Goal: Task Accomplishment & Management: Manage account settings

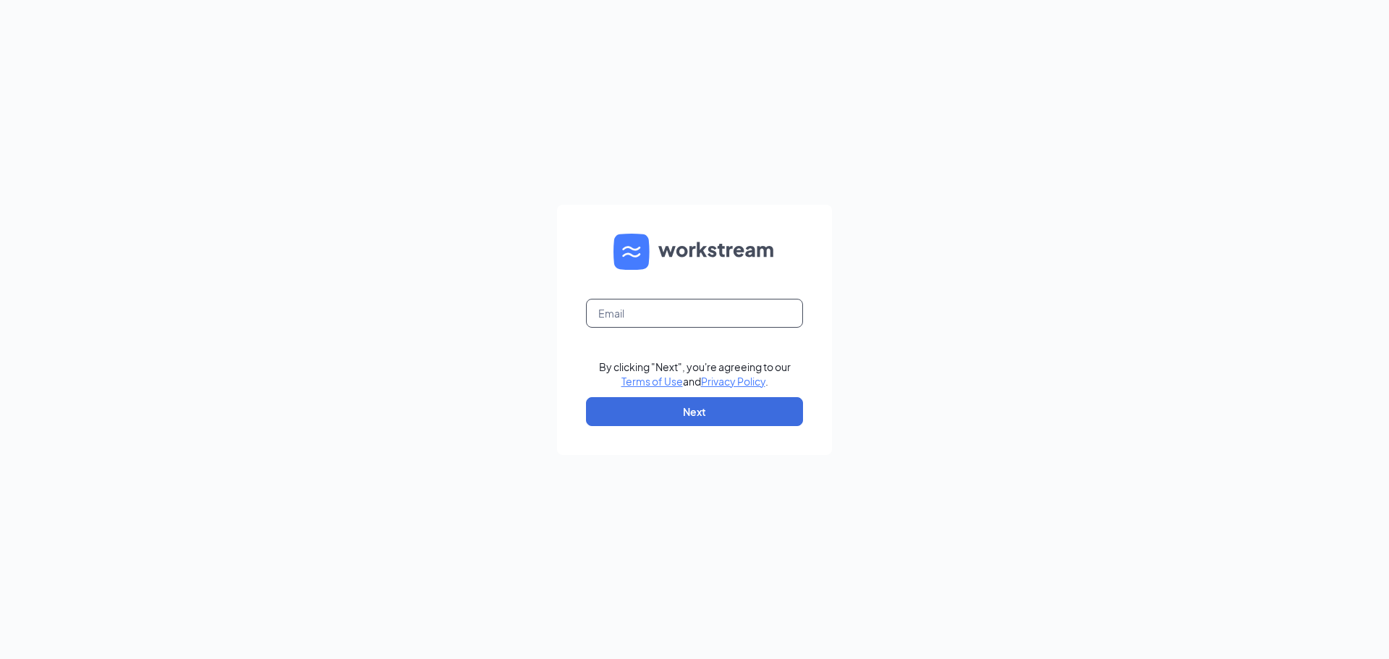
click at [713, 321] on input "text" at bounding box center [694, 313] width 217 height 29
type input "mgr1148@gmail.com"
click at [653, 402] on button "Next" at bounding box center [694, 411] width 217 height 29
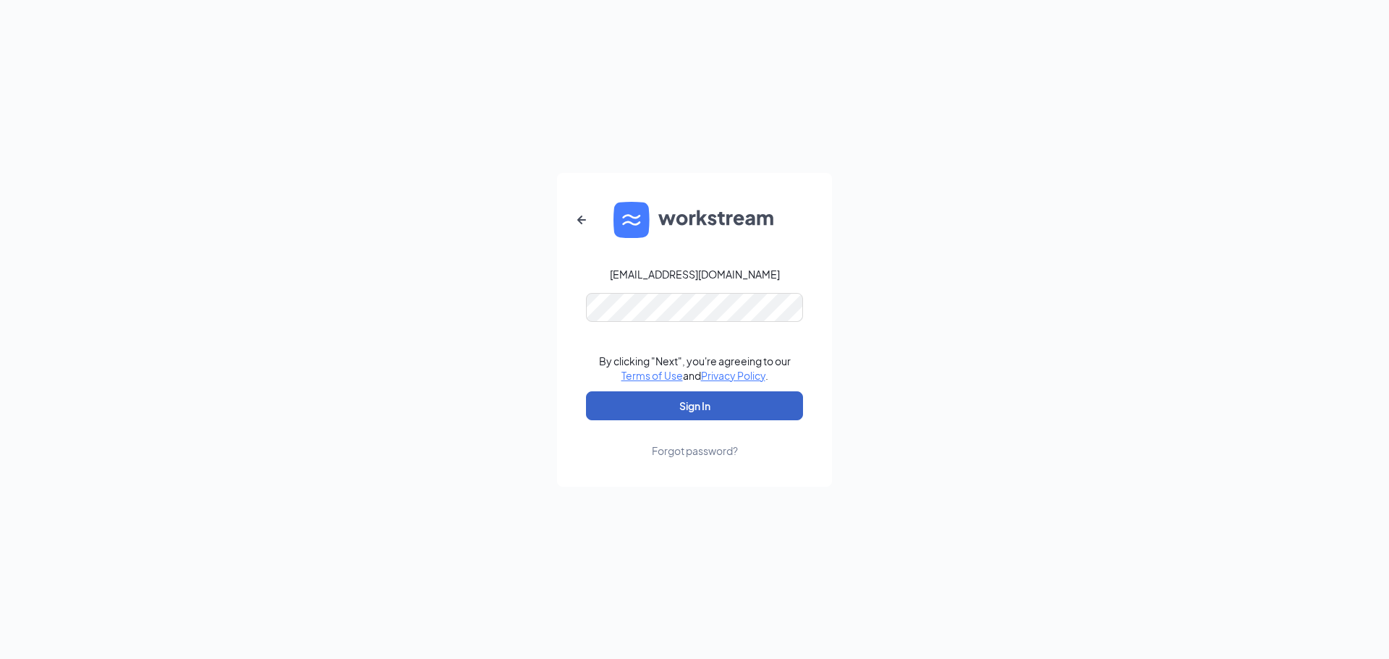
click at [638, 402] on button "Sign In" at bounding box center [694, 405] width 217 height 29
click at [656, 410] on button "Sign In" at bounding box center [694, 405] width 217 height 29
click at [651, 402] on button "Sign In" at bounding box center [694, 405] width 217 height 29
click at [748, 274] on form "mgr1148@gmail.com Credential mismatches. By clicking "Next", you're agreeing to…" at bounding box center [694, 330] width 275 height 314
drag, startPoint x: 600, startPoint y: 208, endPoint x: 595, endPoint y: 213, distance: 7.7
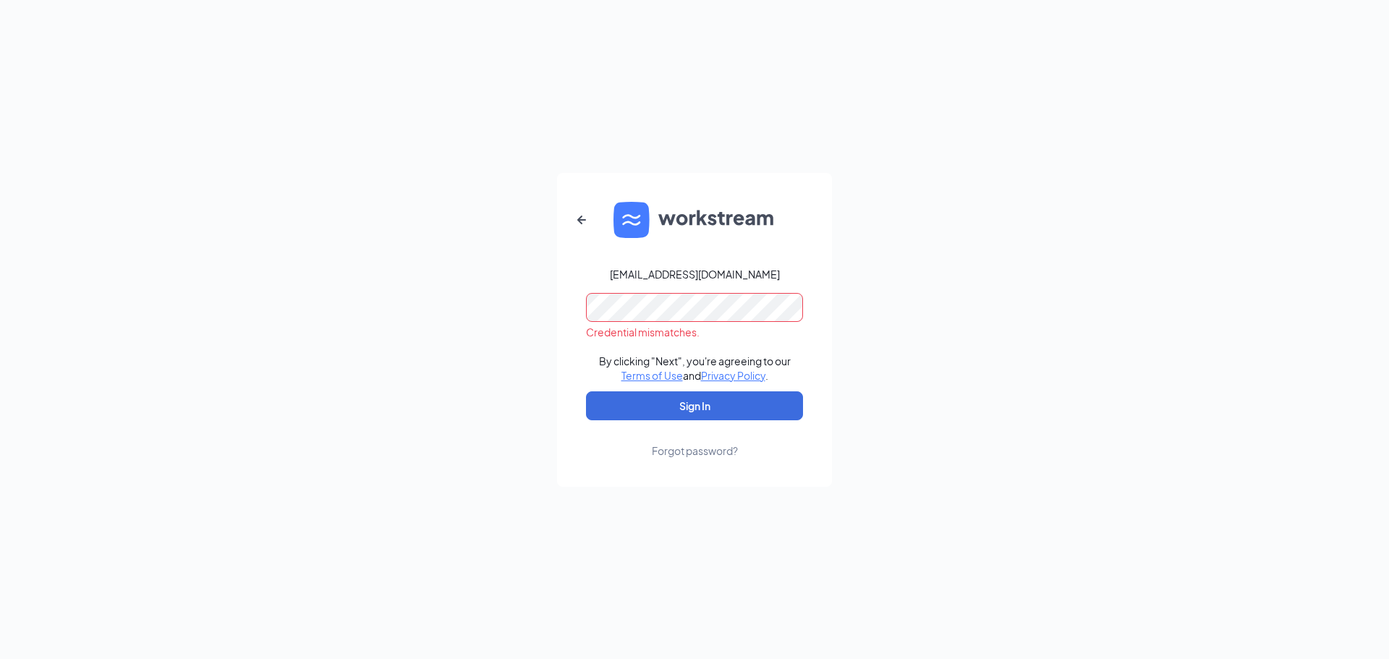
click at [596, 212] on form "mgr1148@gmail.com Credential mismatches. By clicking "Next", you're agreeing to…" at bounding box center [694, 330] width 275 height 314
click at [596, 216] on button "button" at bounding box center [581, 220] width 35 height 35
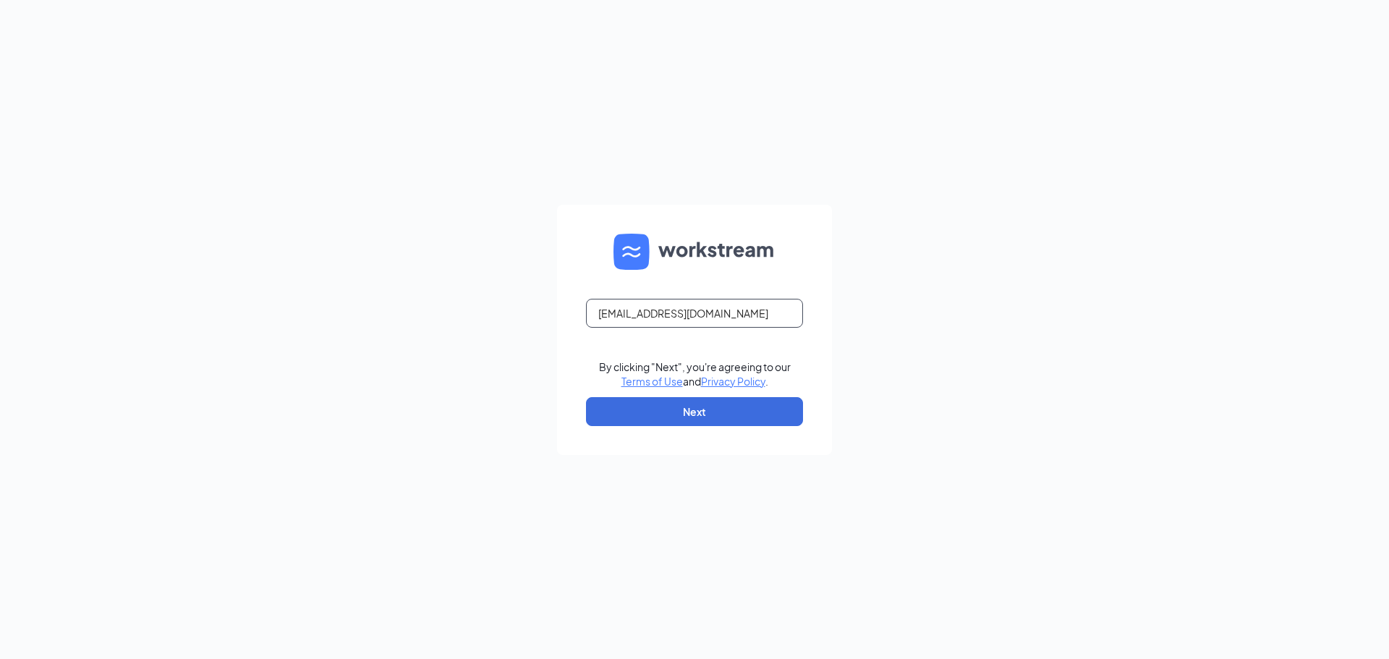
drag, startPoint x: 716, startPoint y: 303, endPoint x: 711, endPoint y: 310, distance: 8.3
click at [716, 304] on input "mgr1148@gmail.com" at bounding box center [694, 313] width 217 height 29
type input "mgr1148@massageenvy.com"
click at [715, 403] on button "Next" at bounding box center [694, 411] width 217 height 29
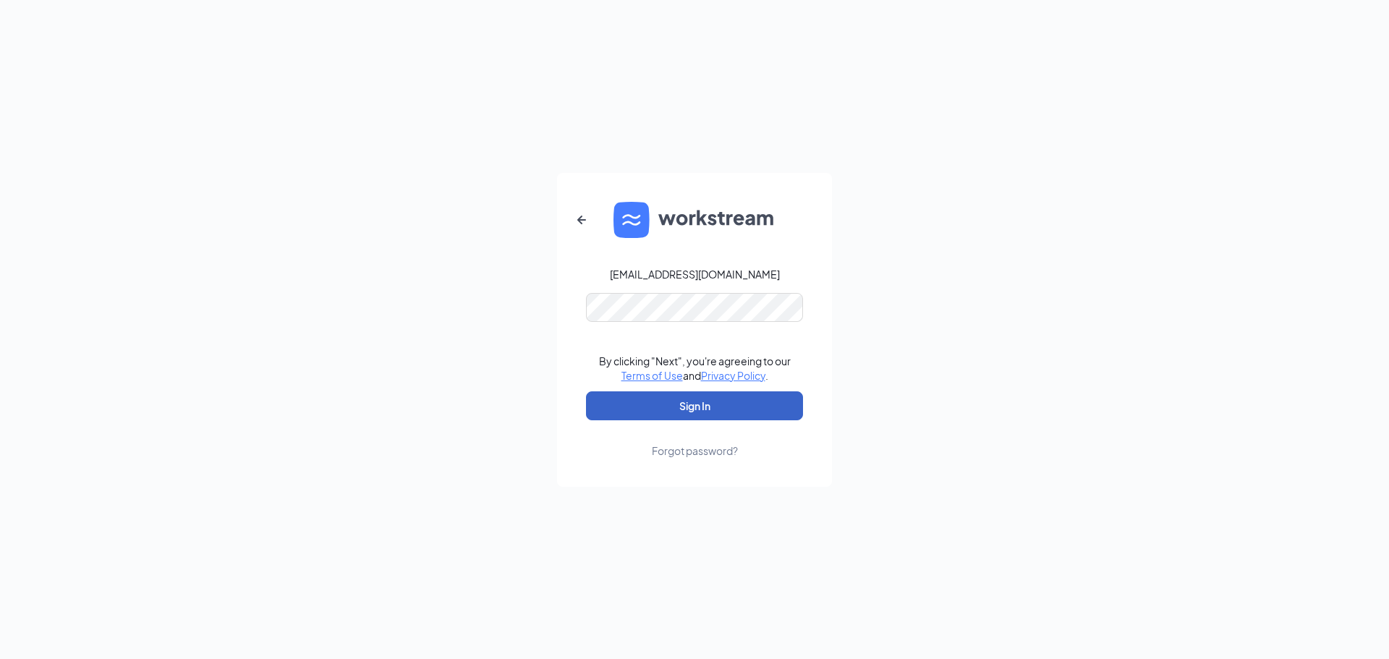
click at [653, 397] on button "Sign In" at bounding box center [694, 405] width 217 height 29
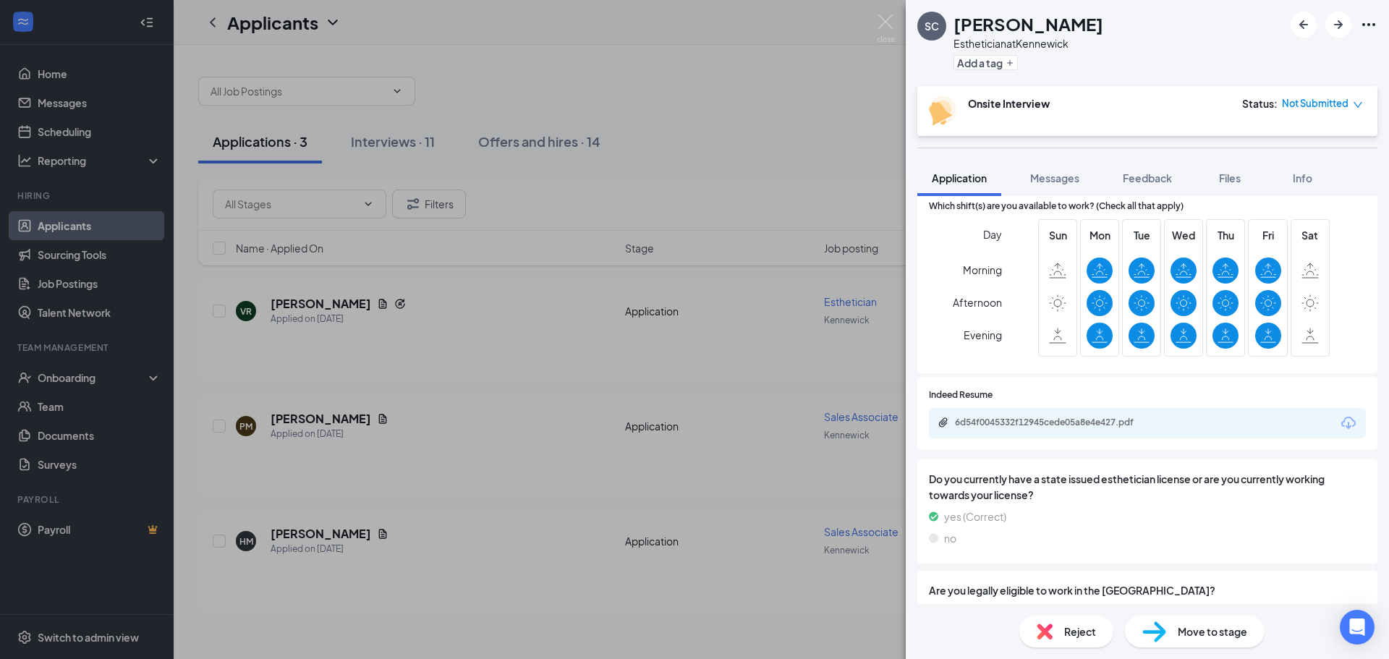
scroll to position [876, 0]
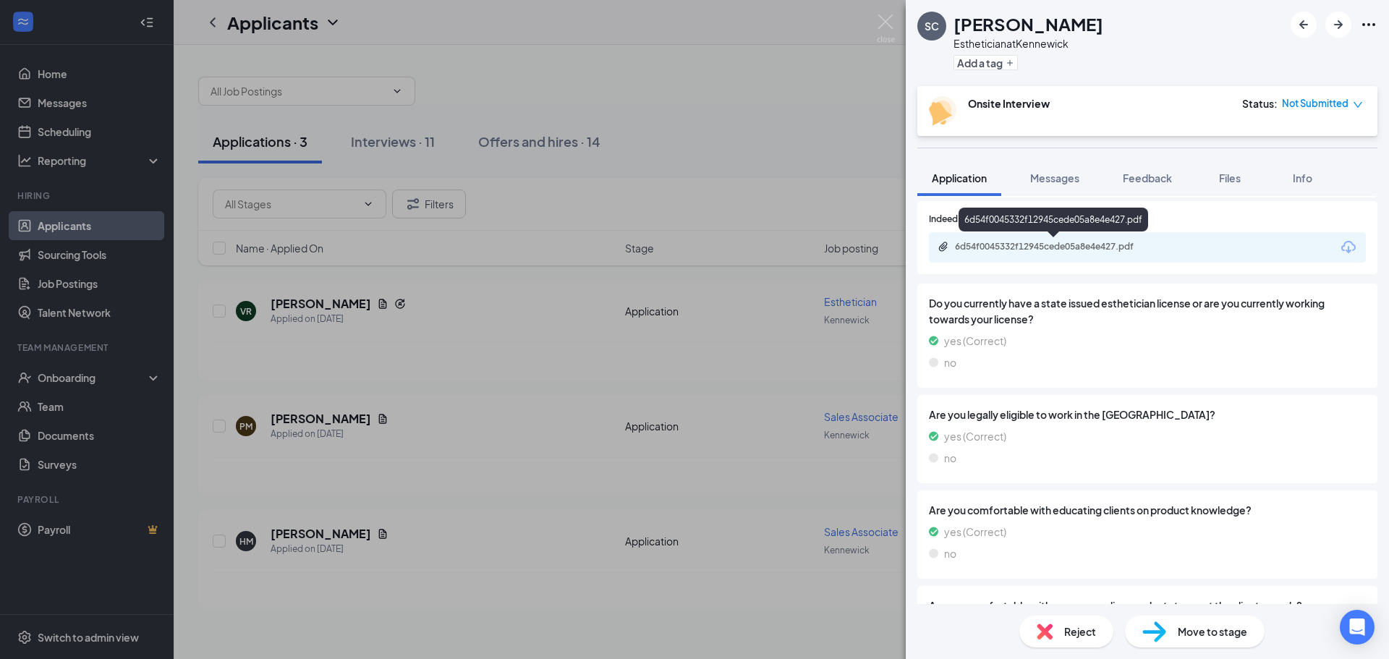
click at [999, 245] on div "6d54f0045332f12945cede05a8e4e427.pdf" at bounding box center [1056, 247] width 203 height 12
click at [747, 99] on div "SC [PERSON_NAME] Esthetician at [GEOGRAPHIC_DATA] Add a tag Onsite Interview St…" at bounding box center [694, 329] width 1389 height 659
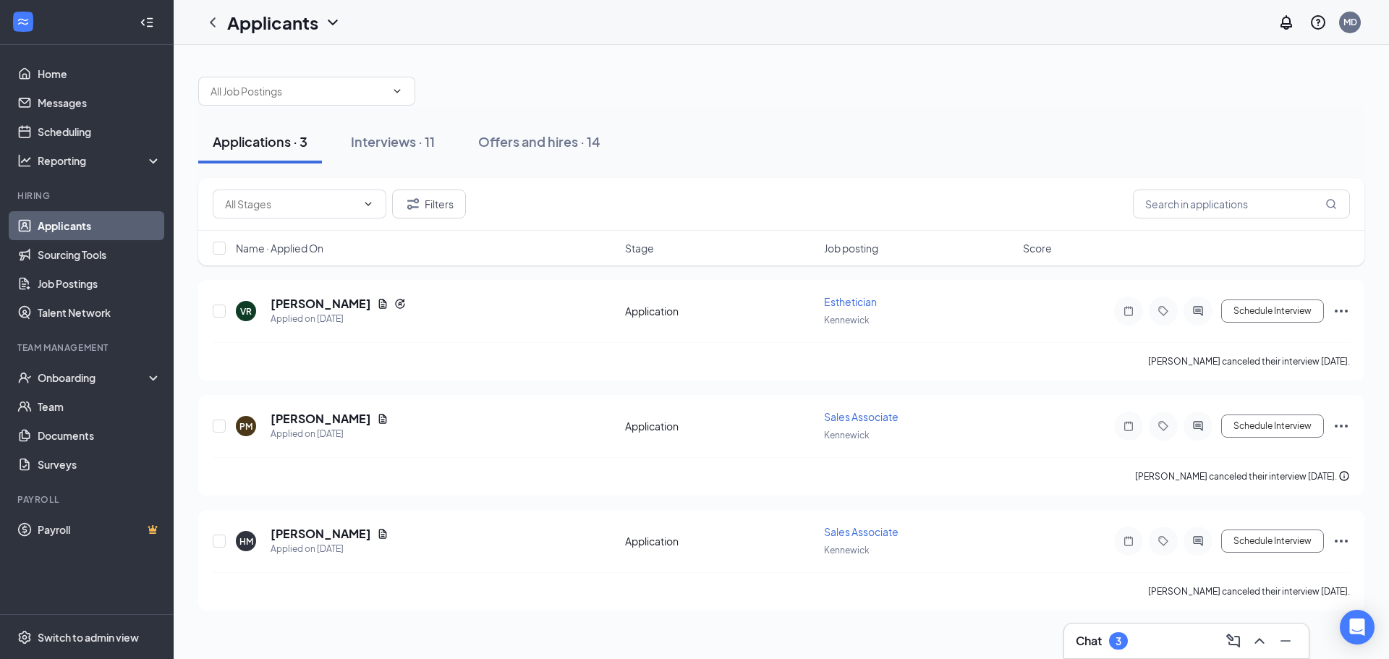
click at [274, 143] on div "Applications · 3" at bounding box center [260, 141] width 95 height 18
click at [398, 143] on div "Interviews · 11" at bounding box center [393, 141] width 84 height 18
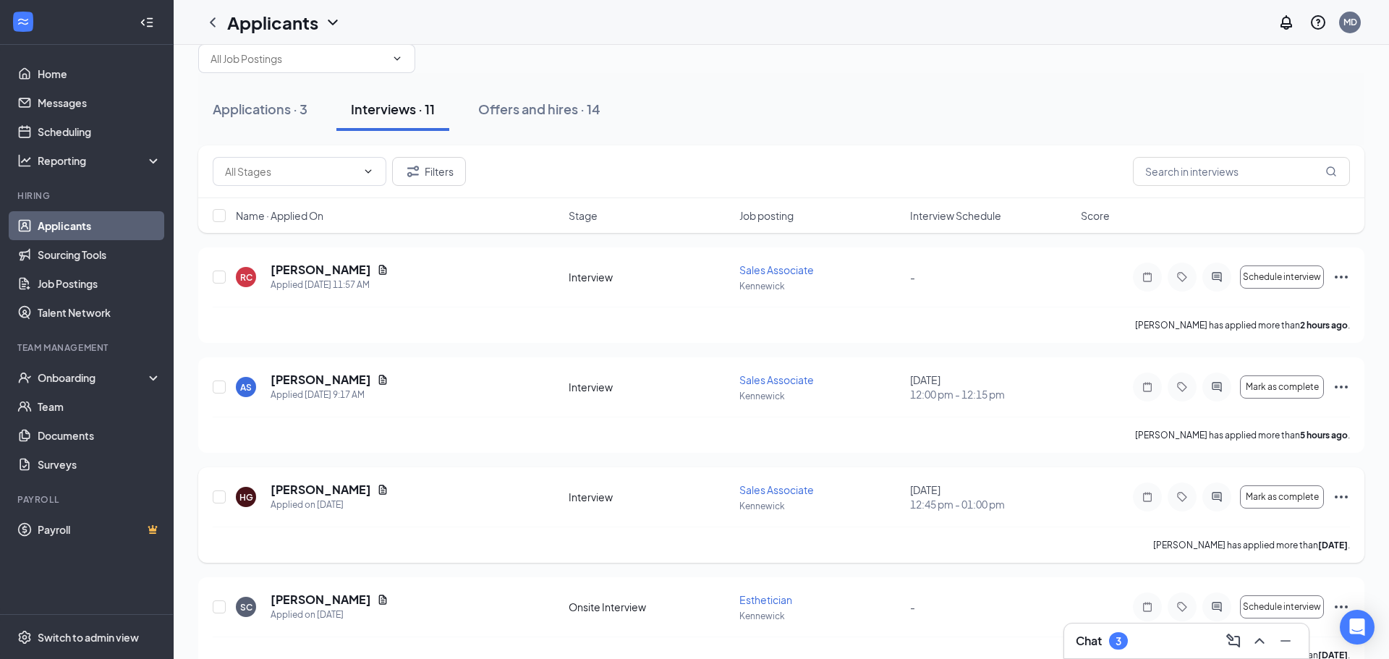
scroll to position [20, 0]
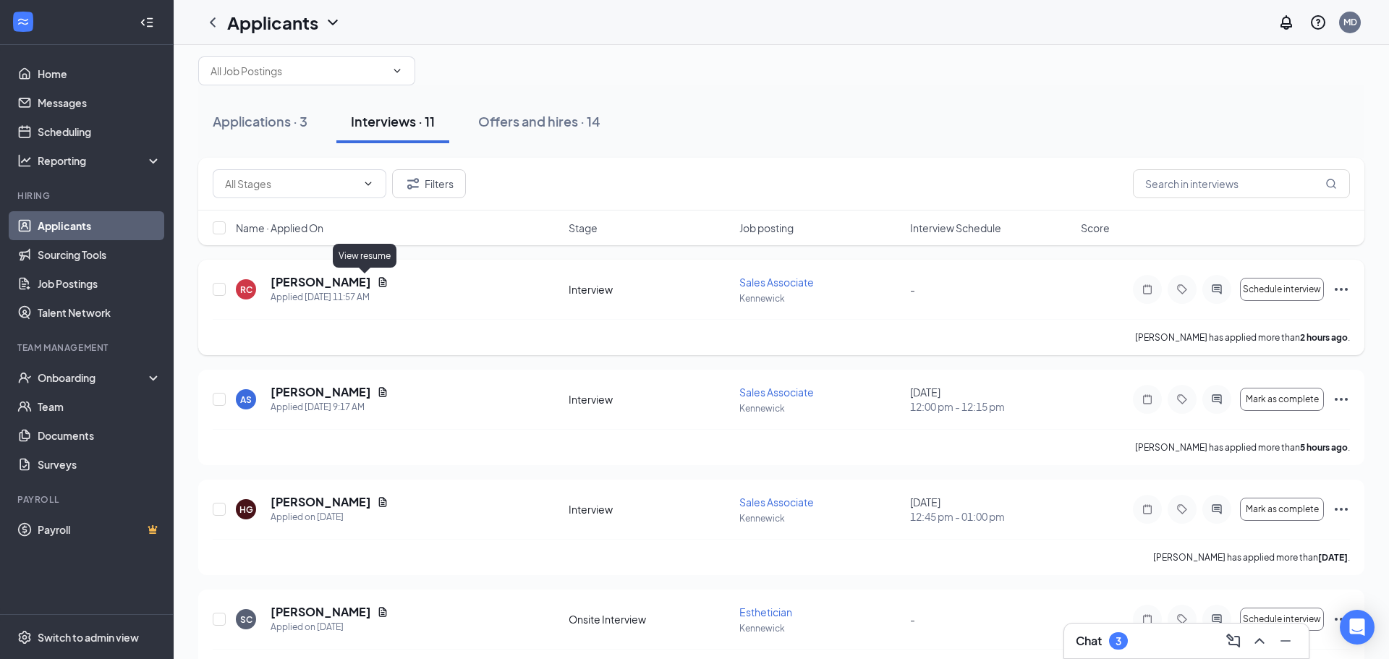
click at [377, 281] on icon "Document" at bounding box center [383, 282] width 12 height 12
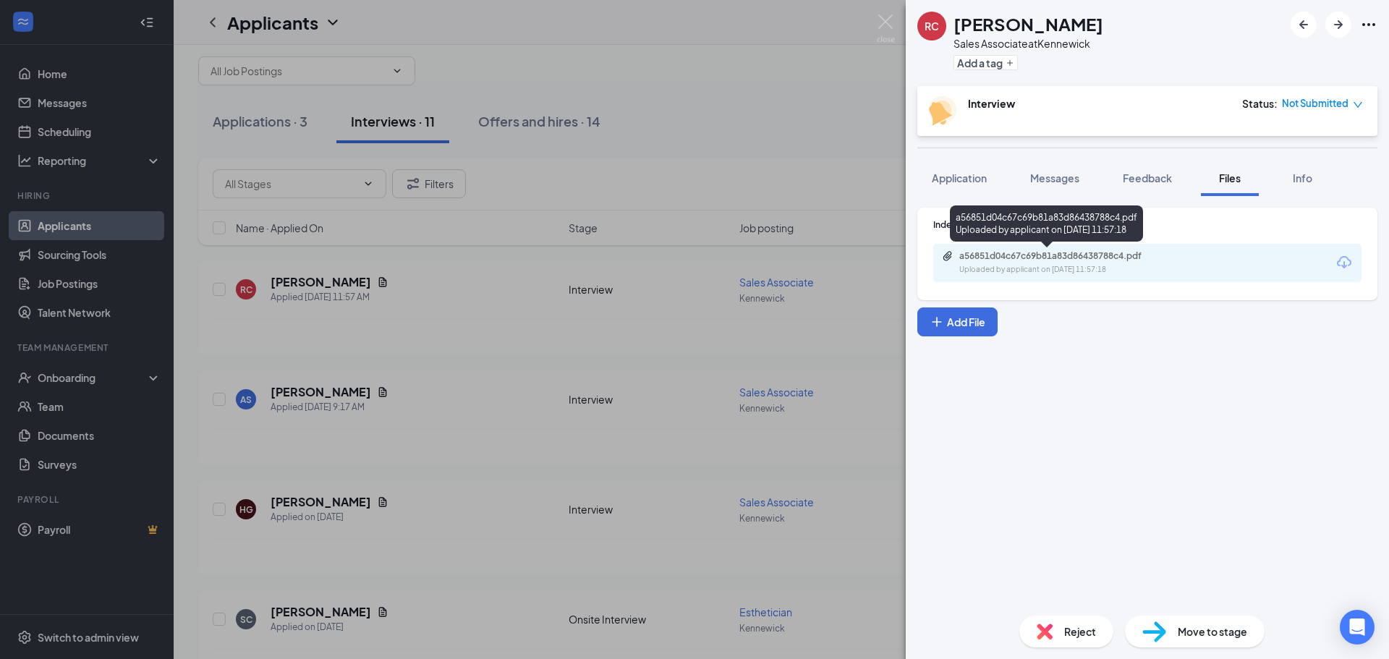
click at [1067, 266] on div "Uploaded by applicant on [DATE] 11:57:18" at bounding box center [1067, 270] width 217 height 12
click at [812, 96] on div "RC [PERSON_NAME] Sales Associate at [GEOGRAPHIC_DATA] Add a tag Interview Statu…" at bounding box center [694, 329] width 1389 height 659
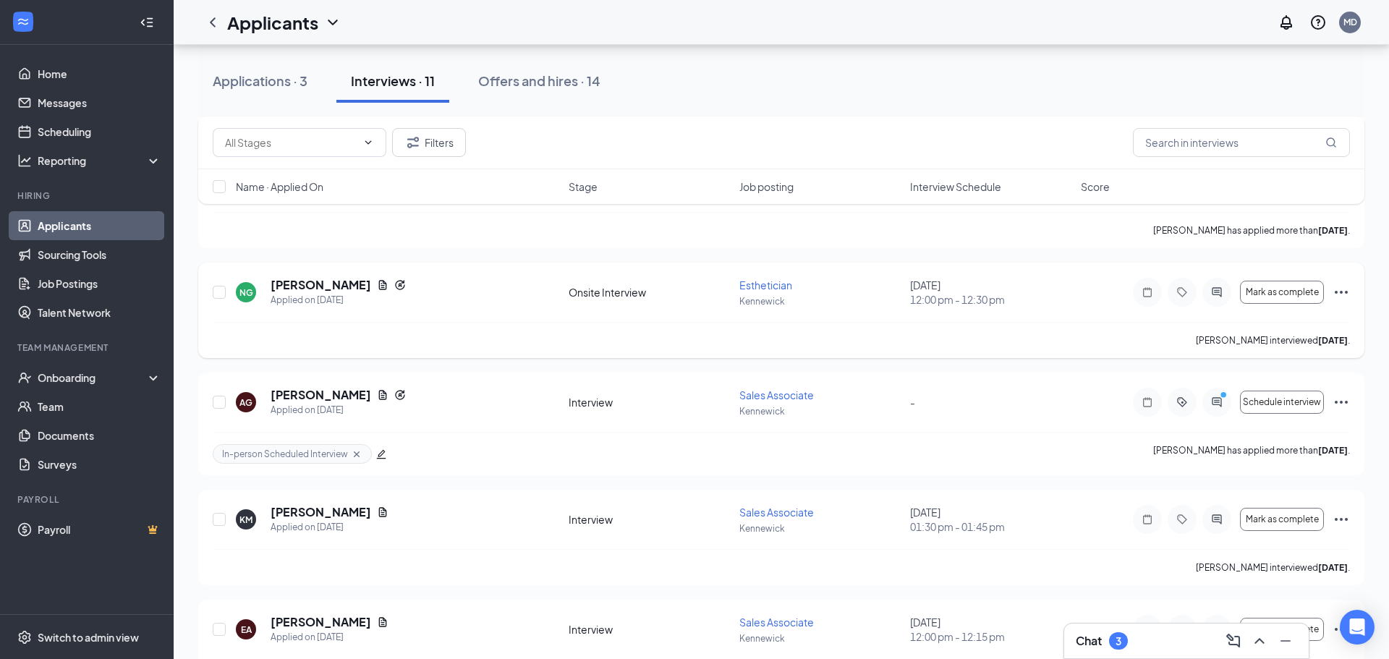
scroll to position [841, 0]
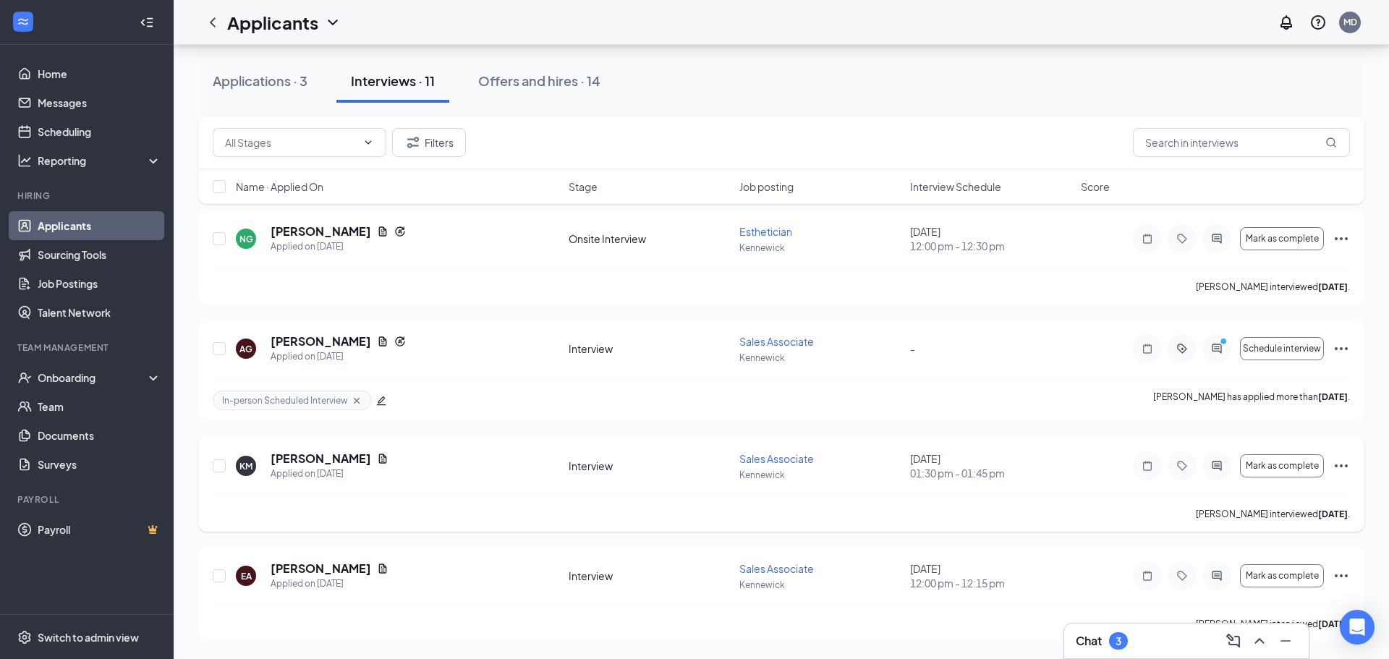
click at [1342, 467] on icon "Ellipses" at bounding box center [1341, 466] width 13 height 3
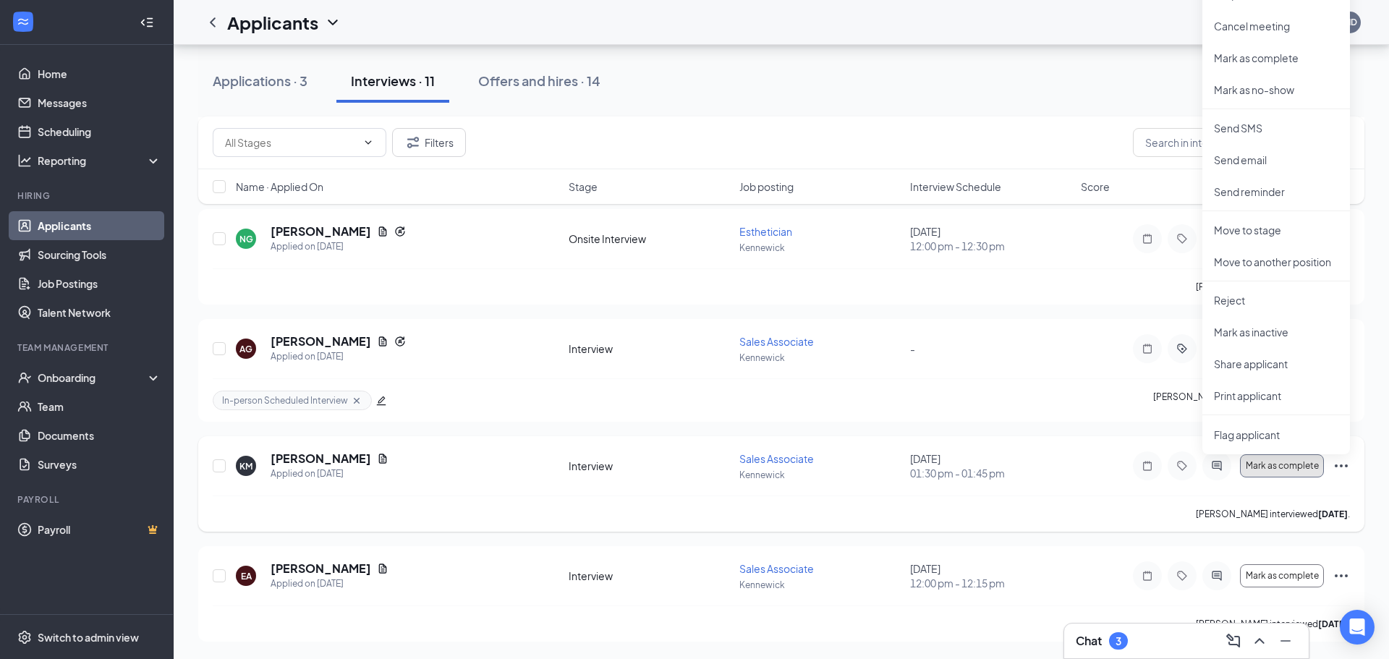
click at [1302, 464] on span "Mark as complete" at bounding box center [1282, 466] width 73 height 10
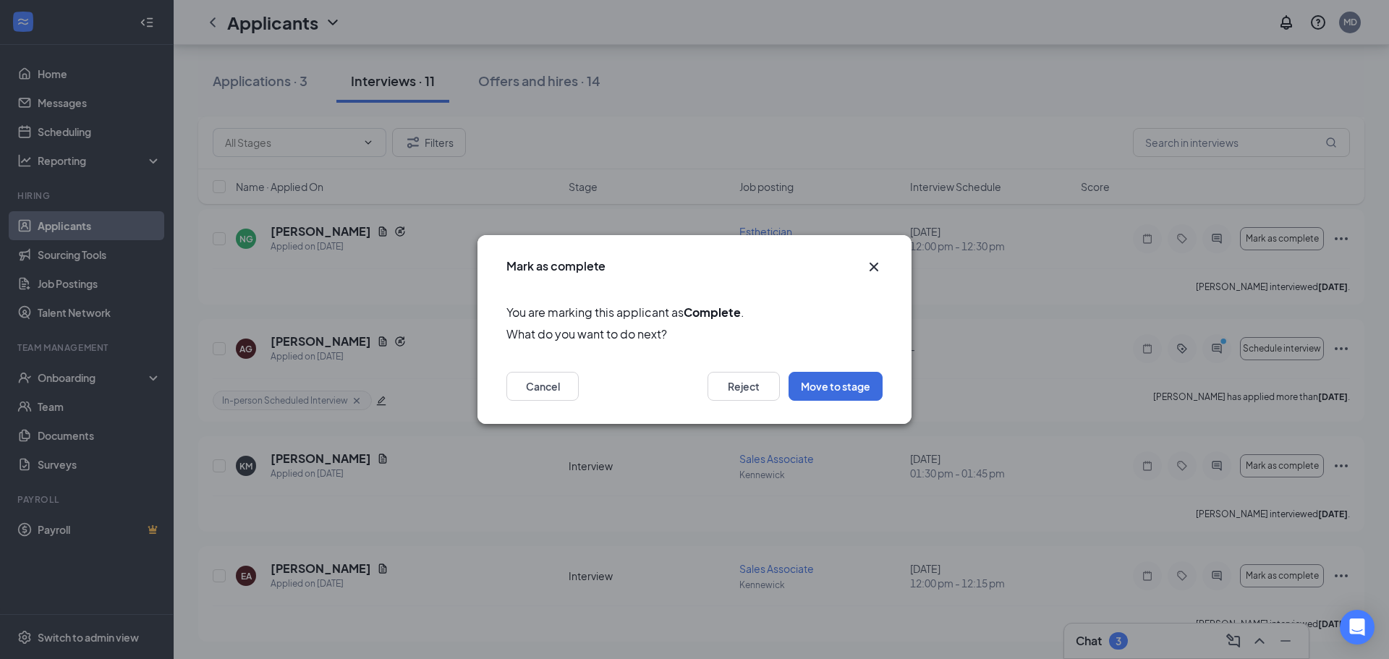
click at [873, 264] on icon "Cross" at bounding box center [873, 266] width 17 height 17
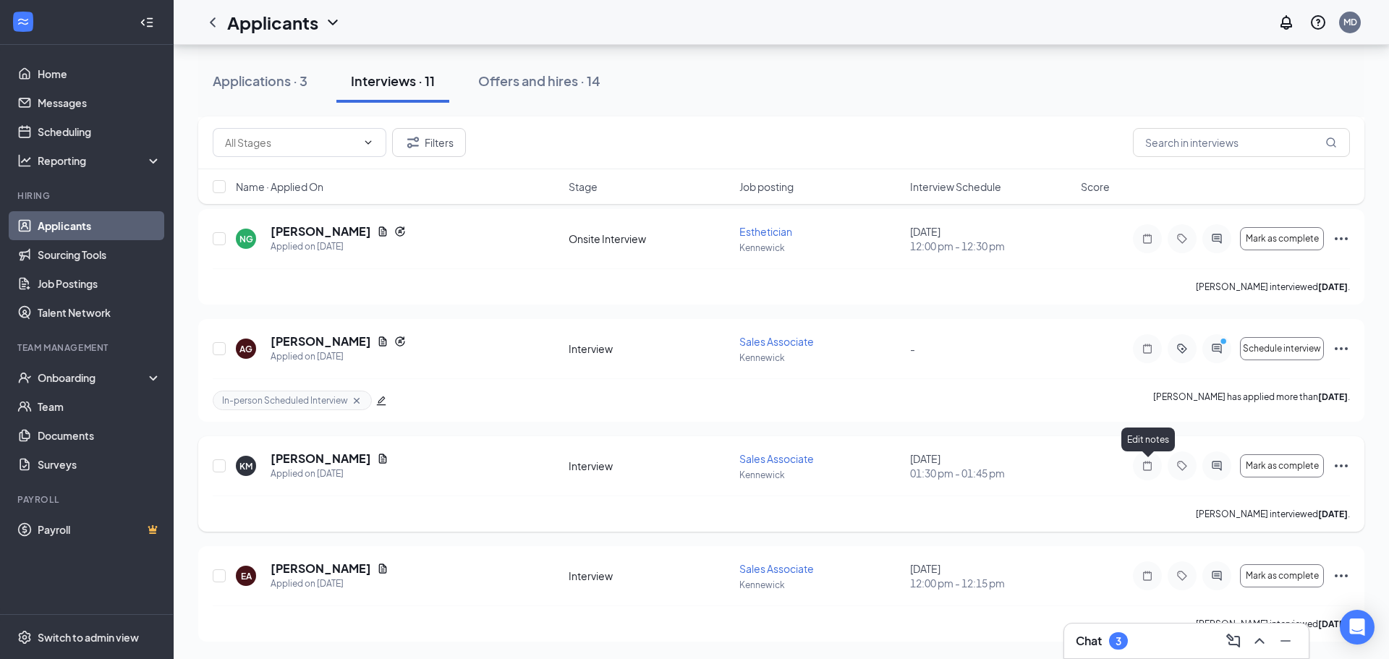
click at [1151, 465] on icon "Note" at bounding box center [1147, 466] width 17 height 12
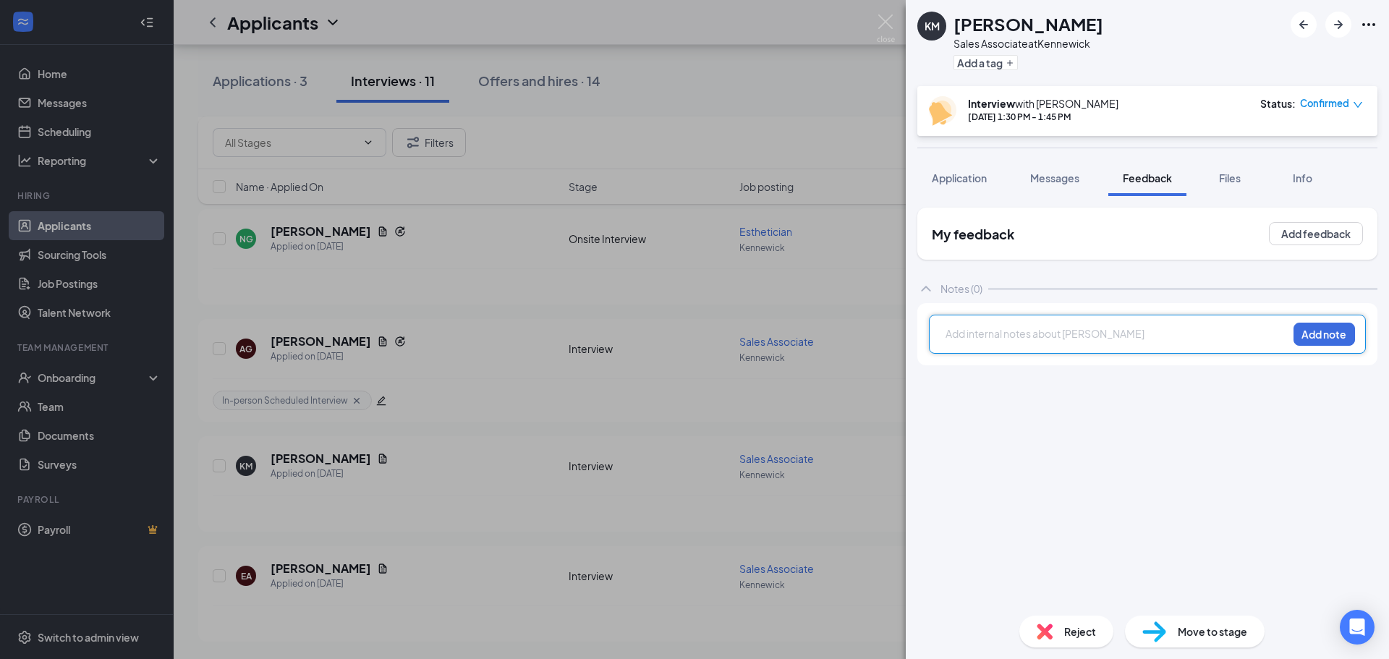
click at [1361, 104] on icon "down" at bounding box center [1358, 105] width 10 height 10
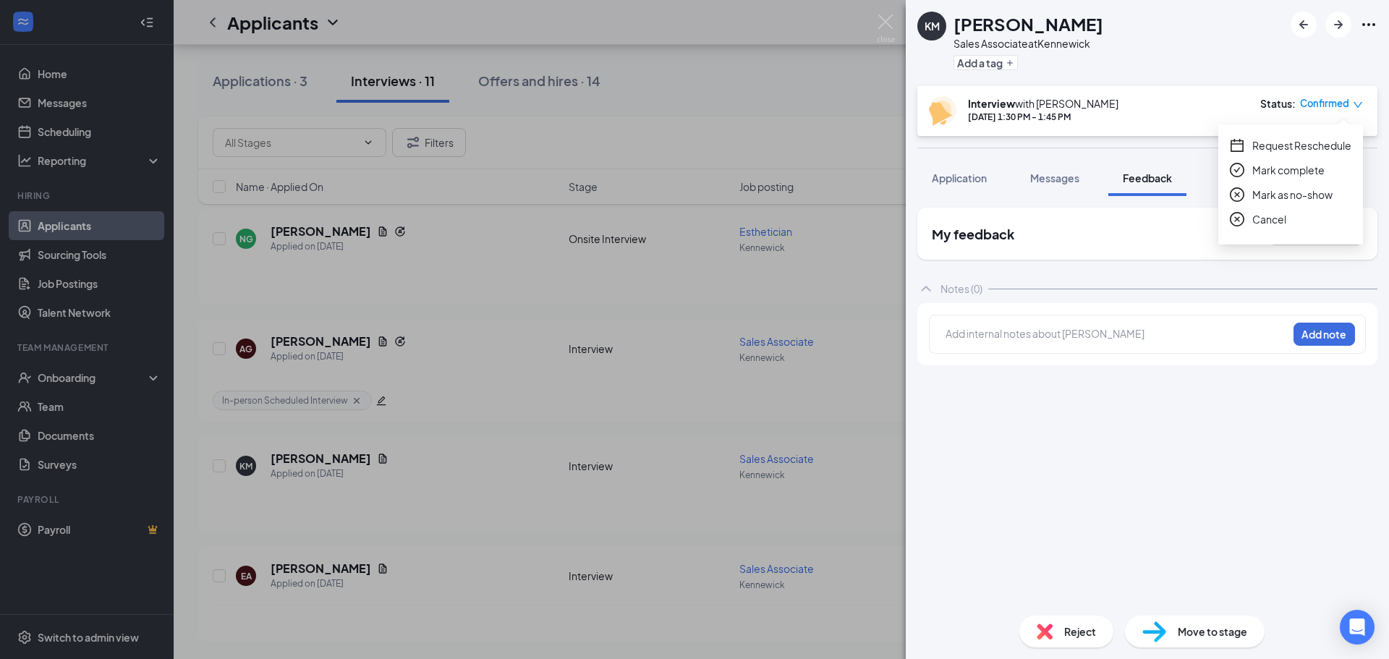
click at [1320, 195] on span "Mark as no-show" at bounding box center [1293, 195] width 80 height 16
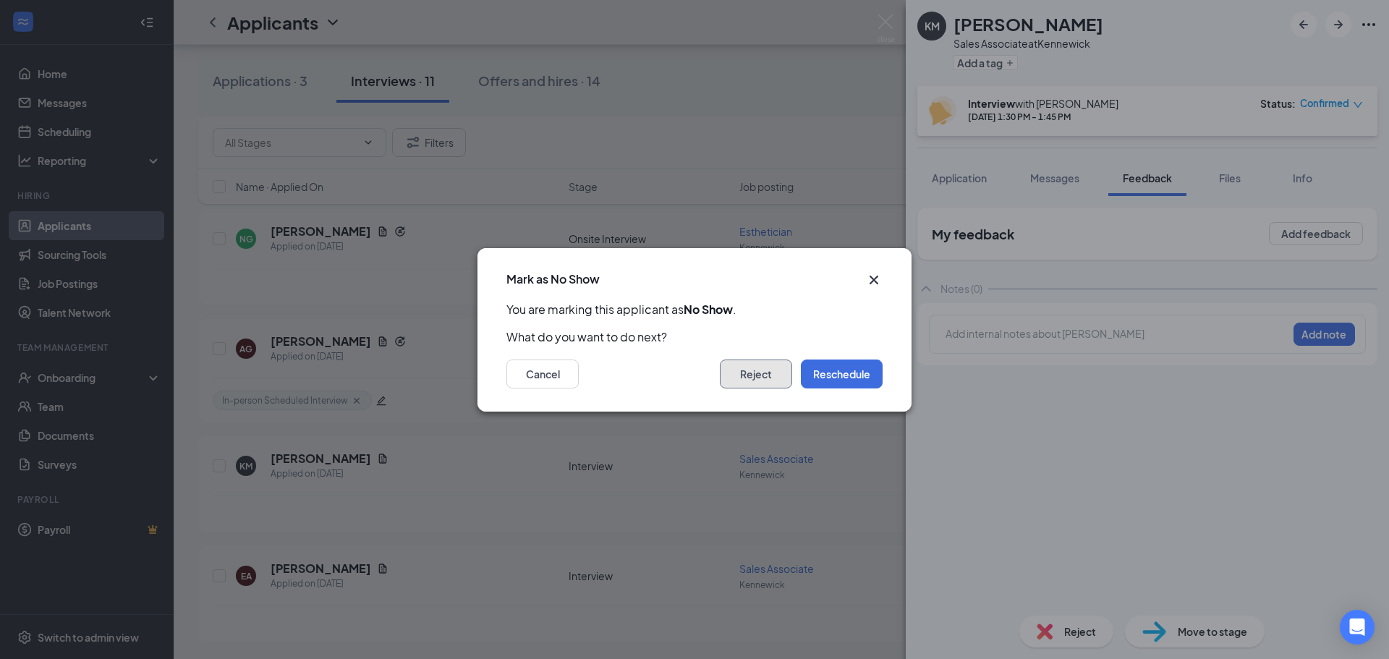
click at [740, 381] on button "Reject" at bounding box center [756, 374] width 72 height 29
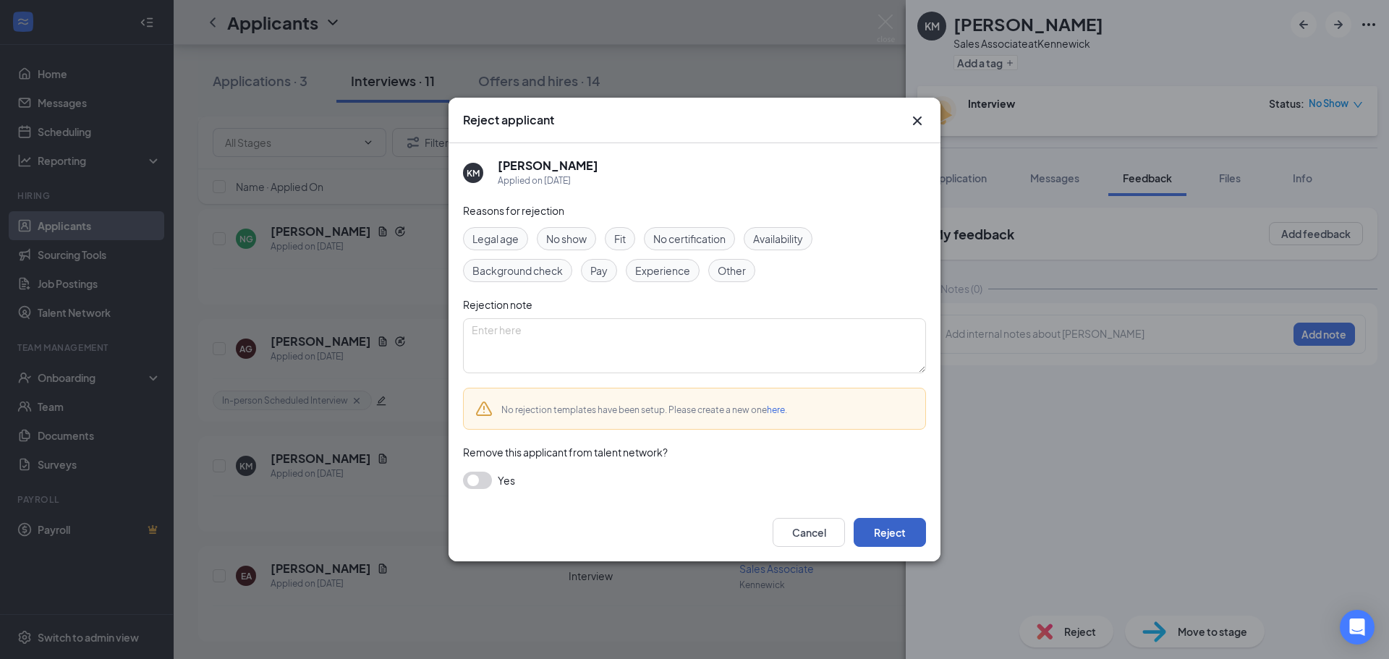
click at [908, 529] on button "Reject" at bounding box center [890, 532] width 72 height 29
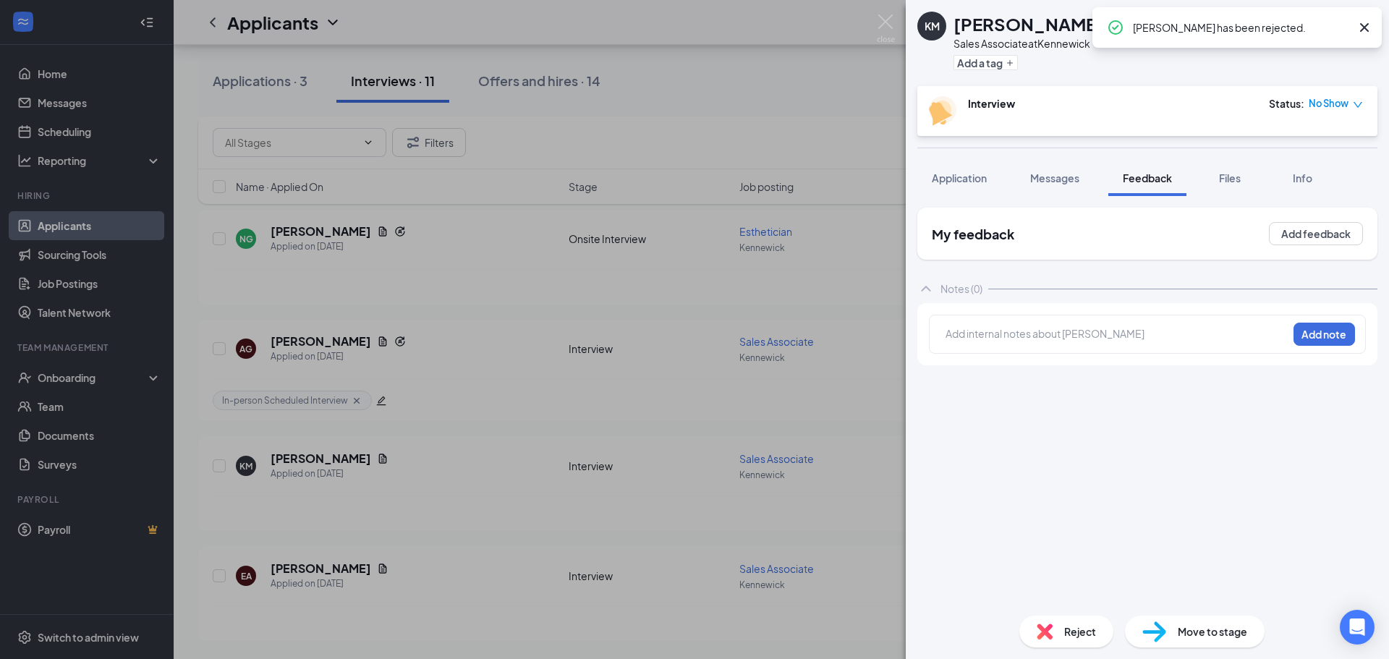
scroll to position [732, 0]
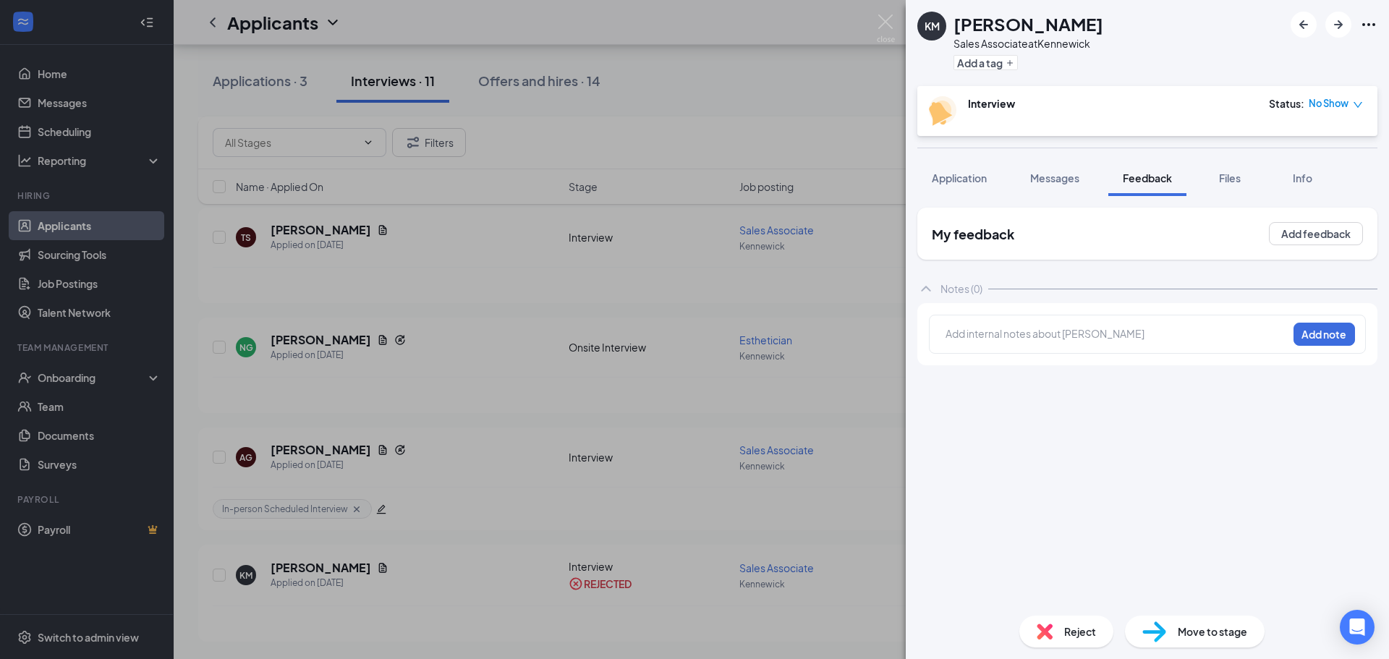
click at [1004, 333] on div at bounding box center [1116, 333] width 341 height 15
click at [1323, 330] on button "Add note" at bounding box center [1325, 334] width 62 height 23
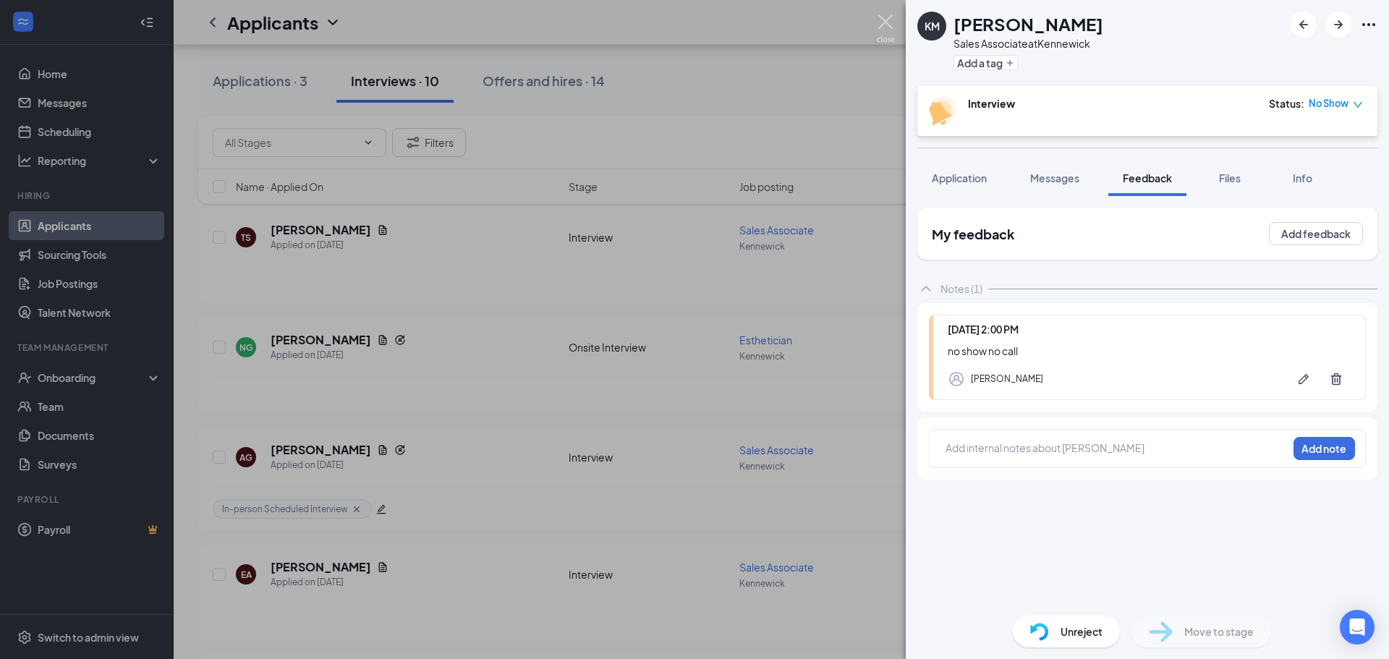
click at [877, 20] on img at bounding box center [886, 28] width 18 height 28
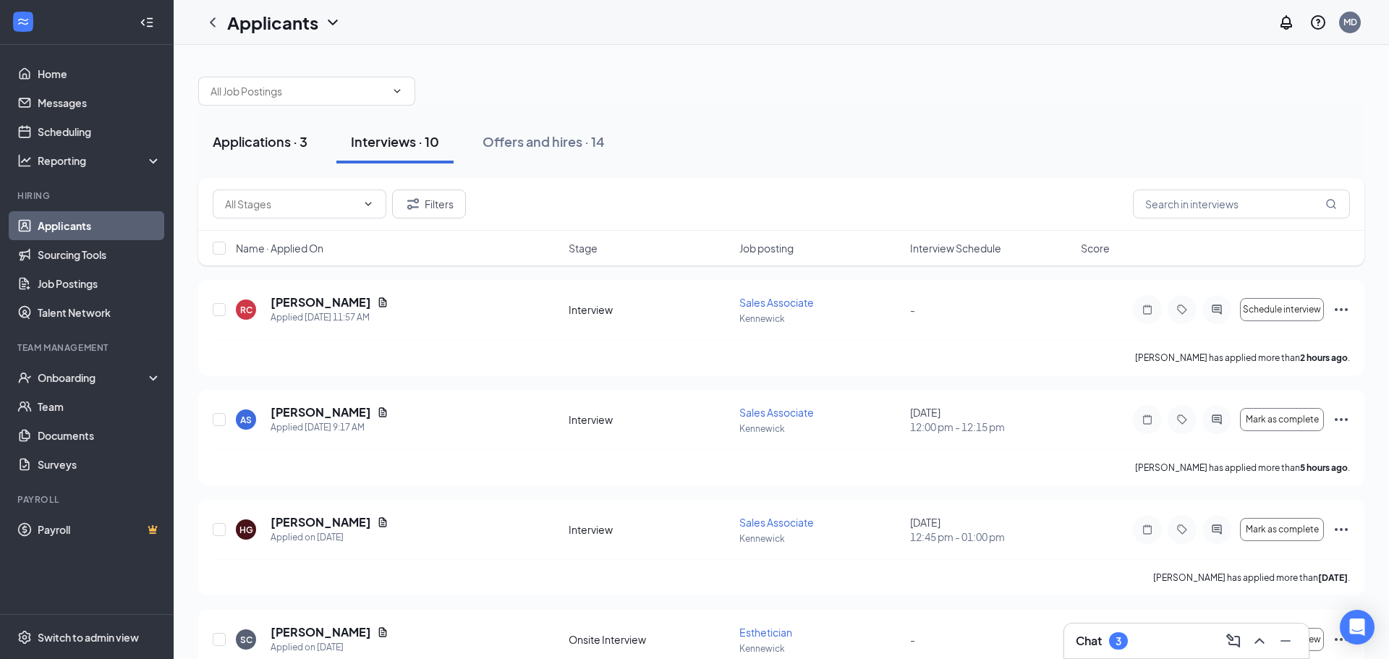
click at [253, 139] on div "Applications · 3" at bounding box center [260, 141] width 95 height 18
